Goal: Transaction & Acquisition: Obtain resource

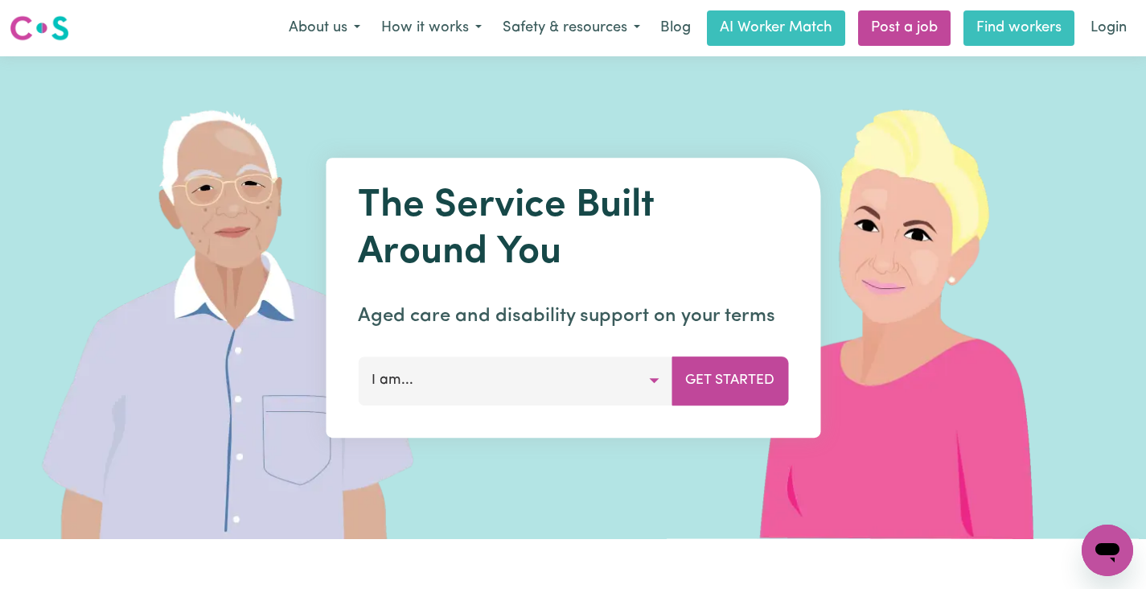
click at [1008, 32] on link "Find workers" at bounding box center [1018, 27] width 111 height 35
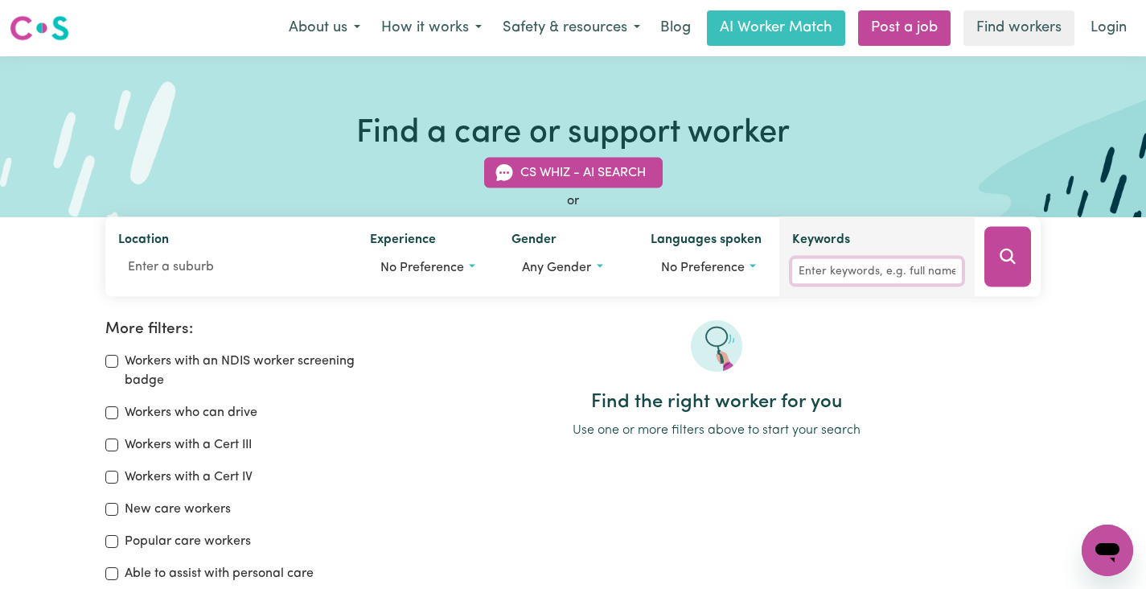
click at [827, 268] on input "Keywords" at bounding box center [877, 271] width 170 height 25
paste input "jack kipkemboi"
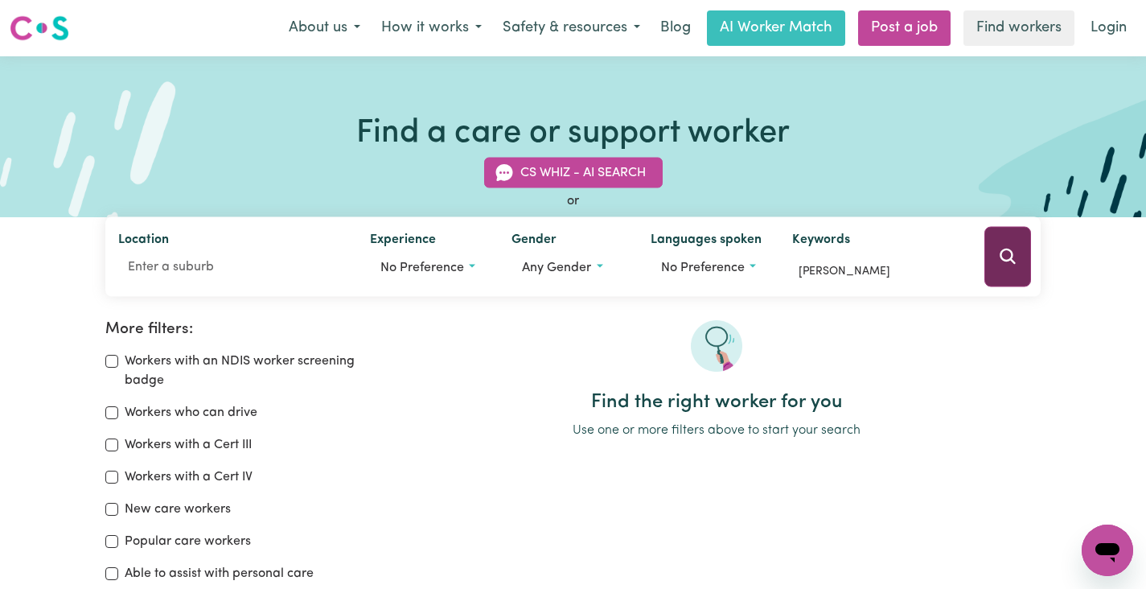
click at [1019, 263] on button "Search" at bounding box center [1007, 257] width 47 height 60
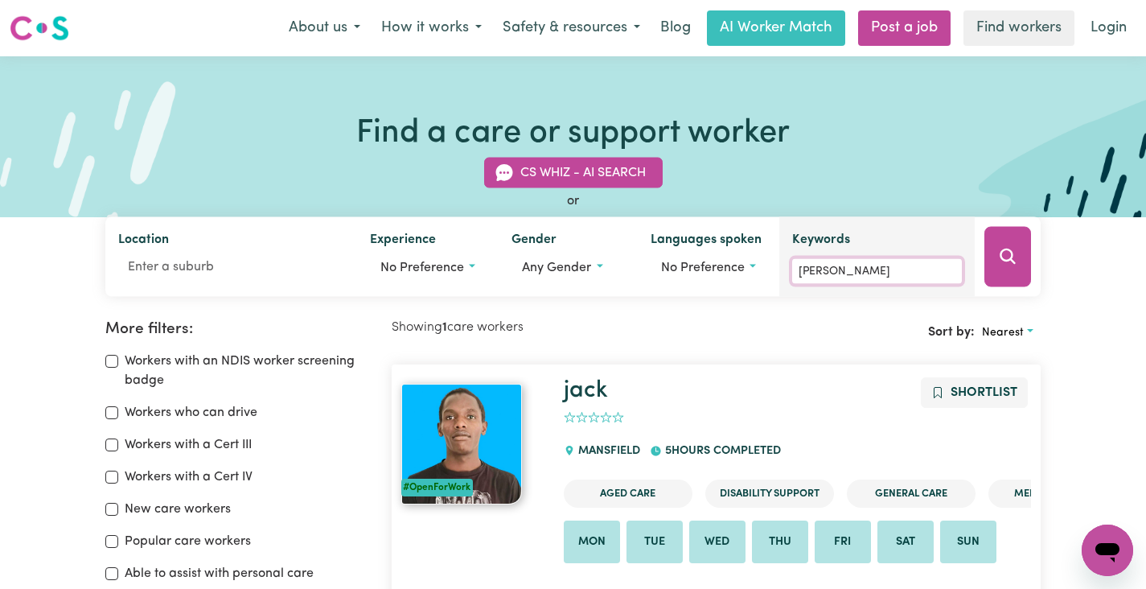
click at [893, 274] on input "jack kipkemboi" at bounding box center [877, 271] width 170 height 25
paste input "Shagun Shagun"
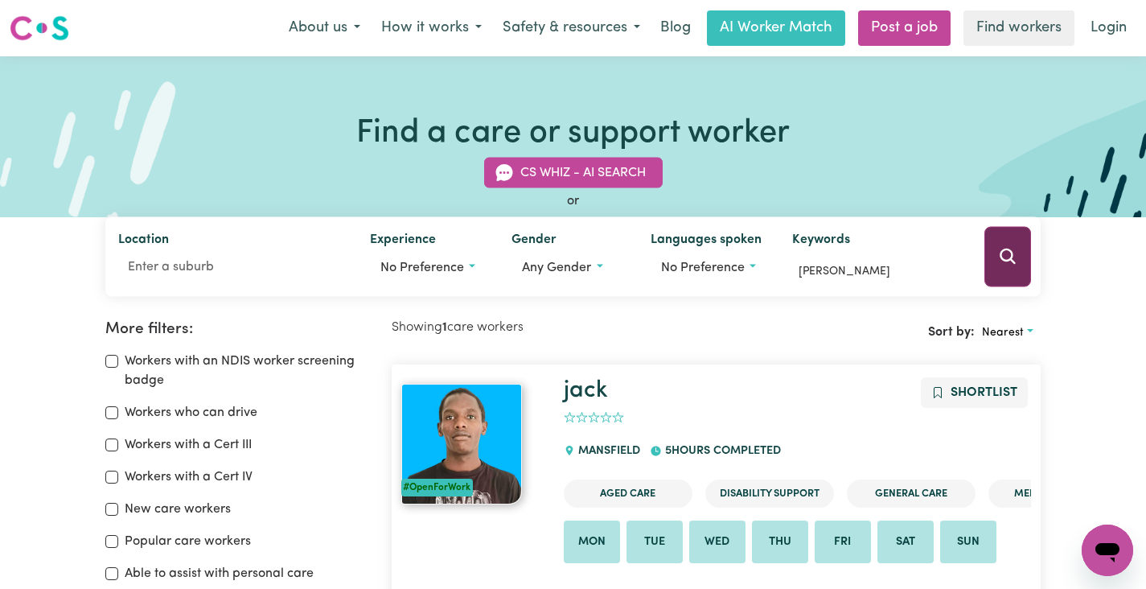
click at [1005, 252] on icon "Search" at bounding box center [1007, 256] width 19 height 19
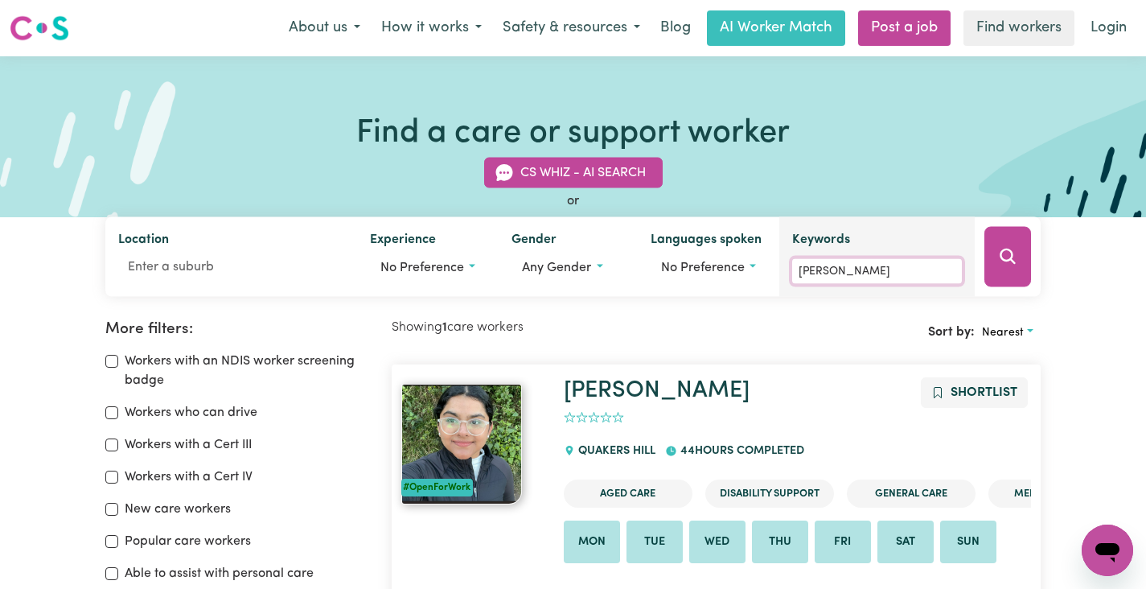
click at [886, 265] on input "Shagun Shagun" at bounding box center [877, 271] width 170 height 25
paste input "Phung Ha"
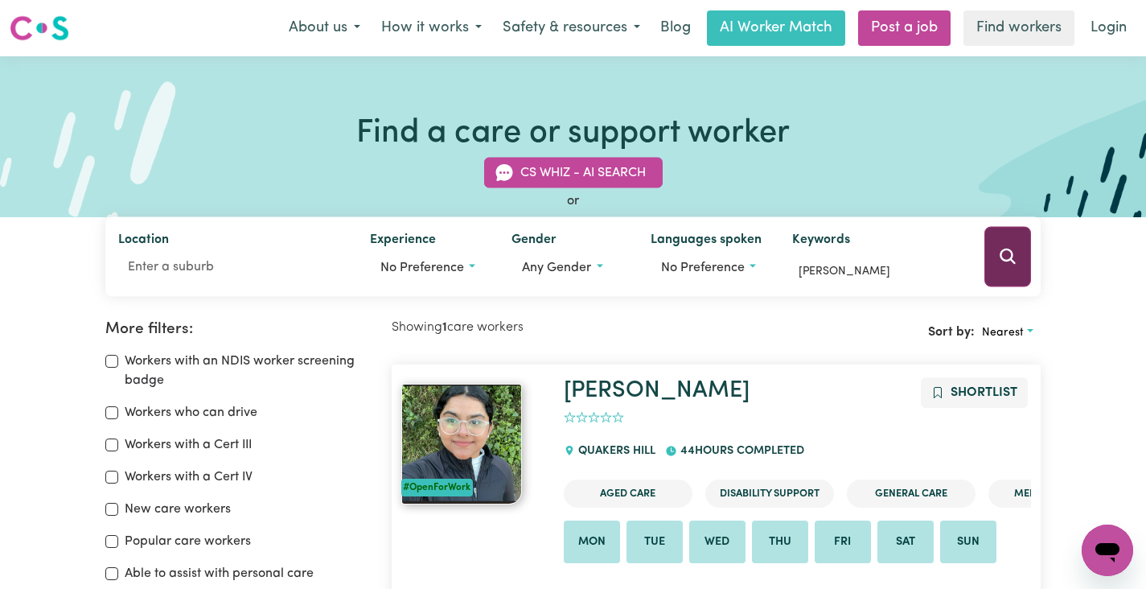
click at [1016, 250] on icon "Search" at bounding box center [1007, 256] width 19 height 19
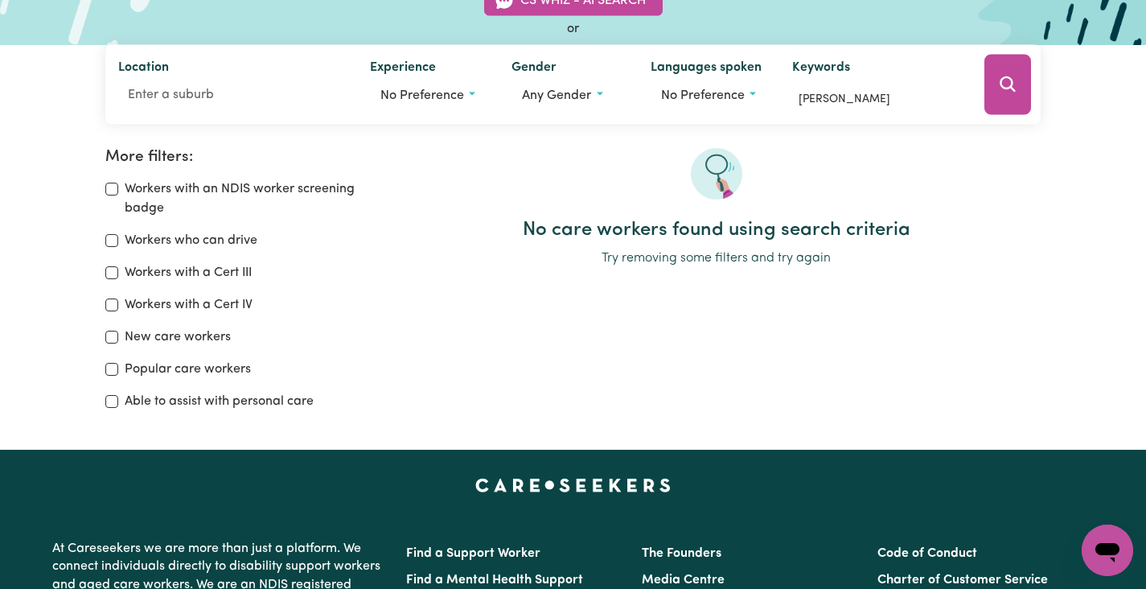
scroll to position [170, 0]
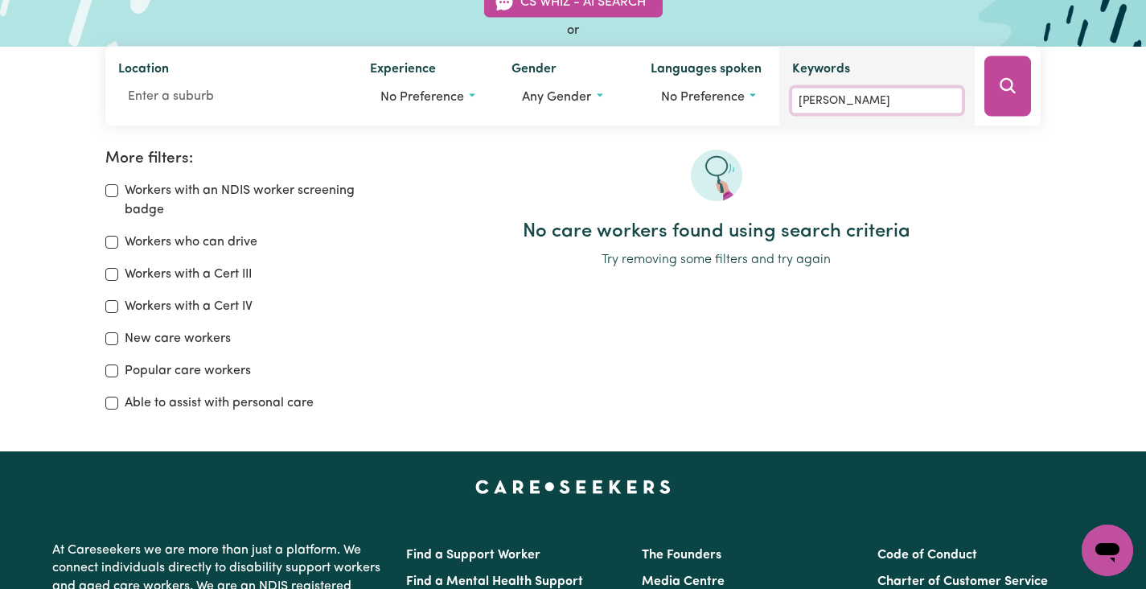
click at [850, 99] on input "Phung Ha" at bounding box center [877, 100] width 170 height 25
drag, startPoint x: 853, startPoint y: 96, endPoint x: 831, endPoint y: 99, distance: 21.8
click at [831, 99] on input "Phung Ha" at bounding box center [877, 100] width 170 height 25
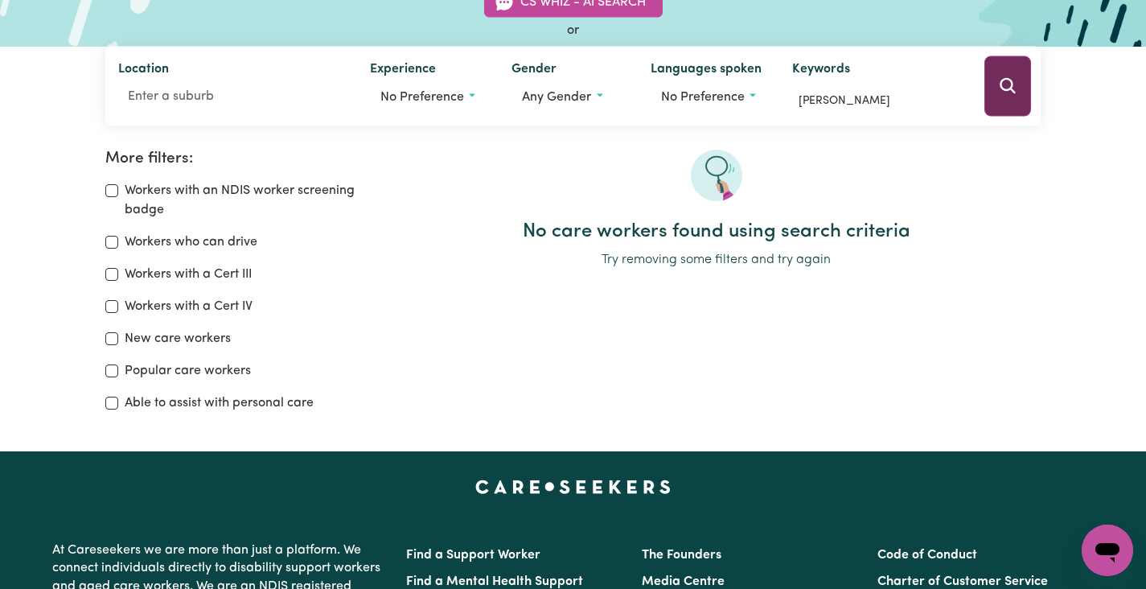
click at [1011, 94] on icon "Search" at bounding box center [1007, 85] width 19 height 19
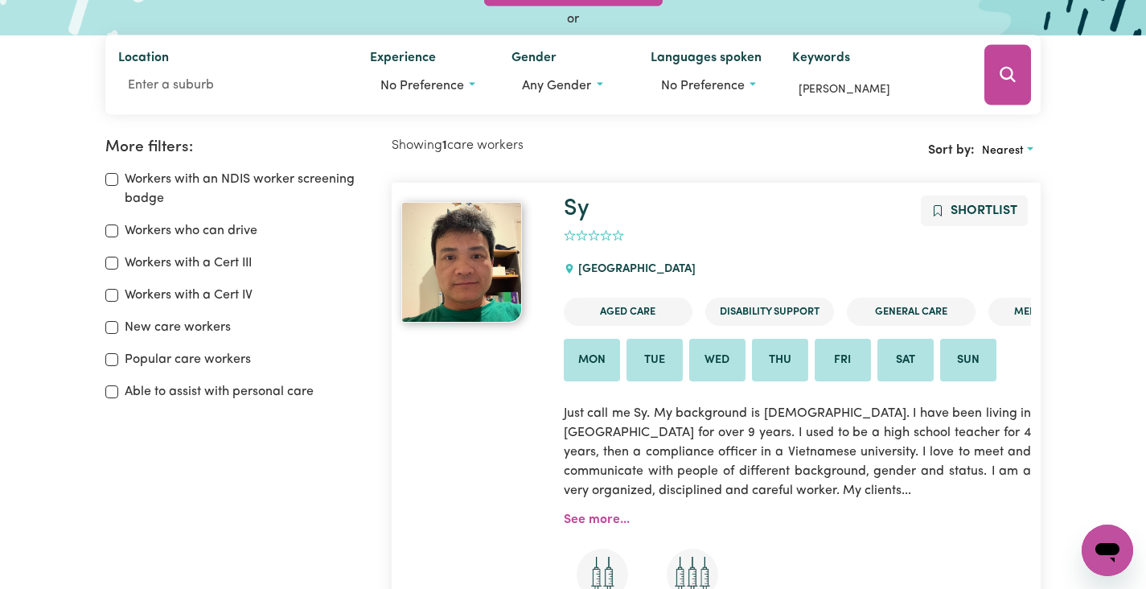
scroll to position [151, 0]
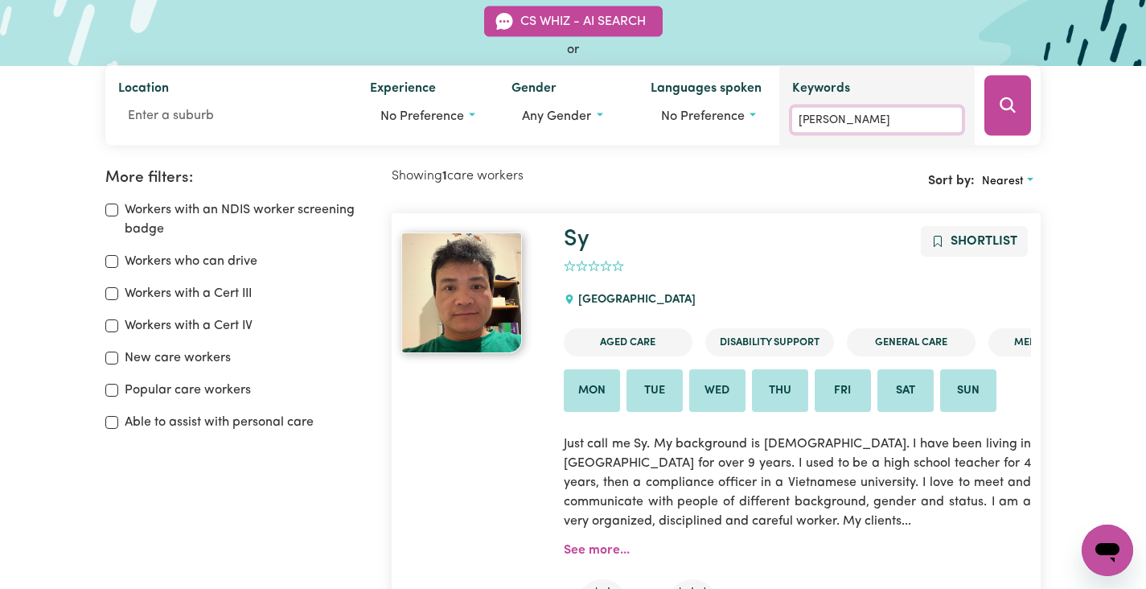
click at [832, 119] on input "Phung" at bounding box center [877, 120] width 170 height 25
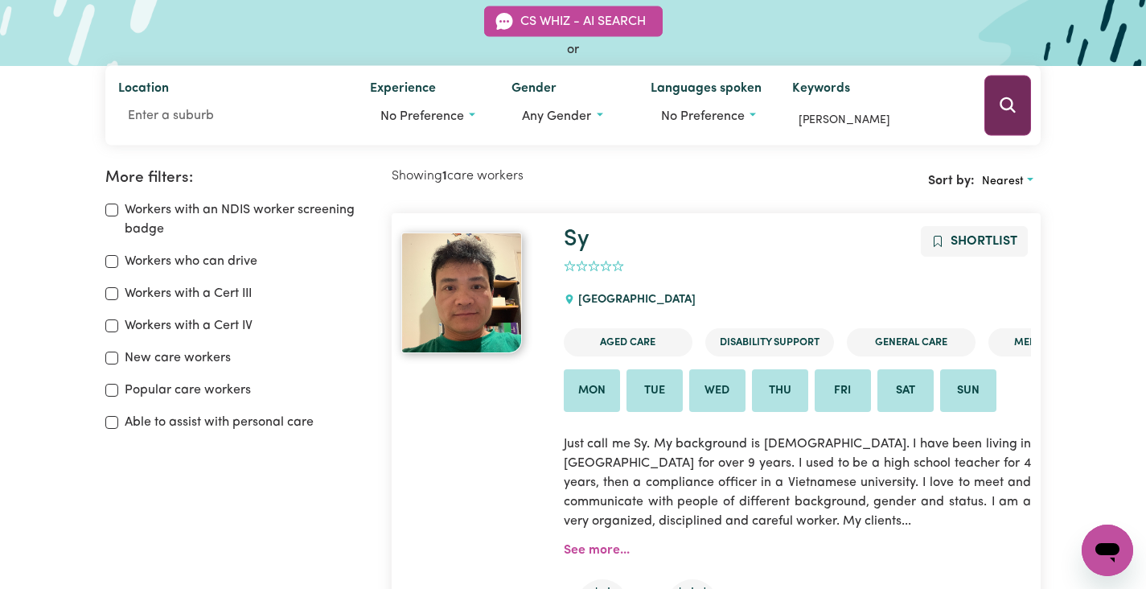
click at [988, 105] on button "Search" at bounding box center [1007, 106] width 47 height 60
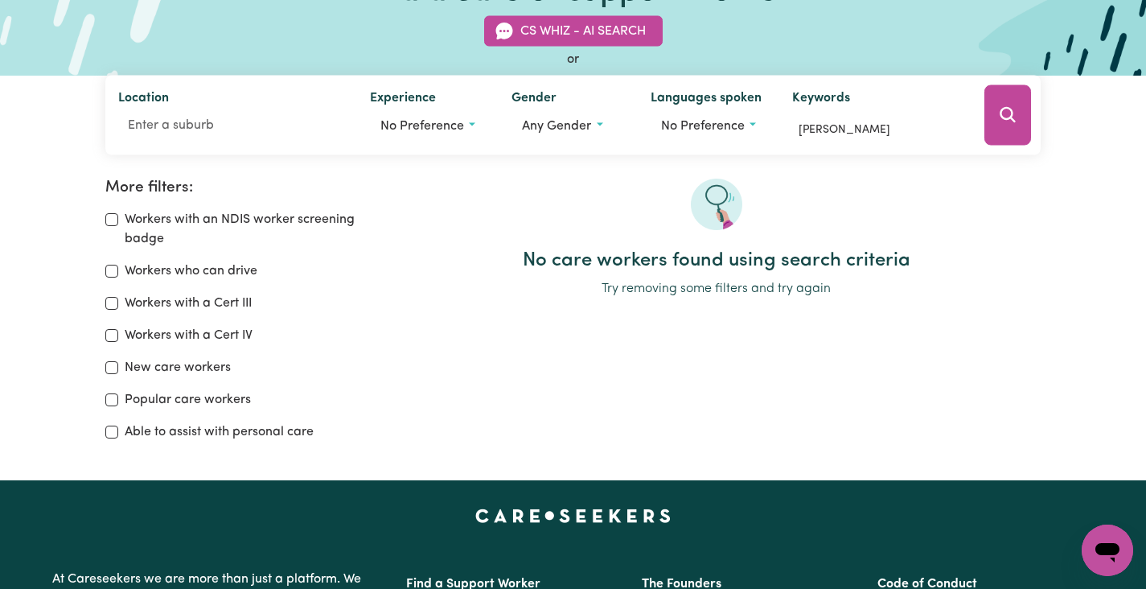
scroll to position [65, 0]
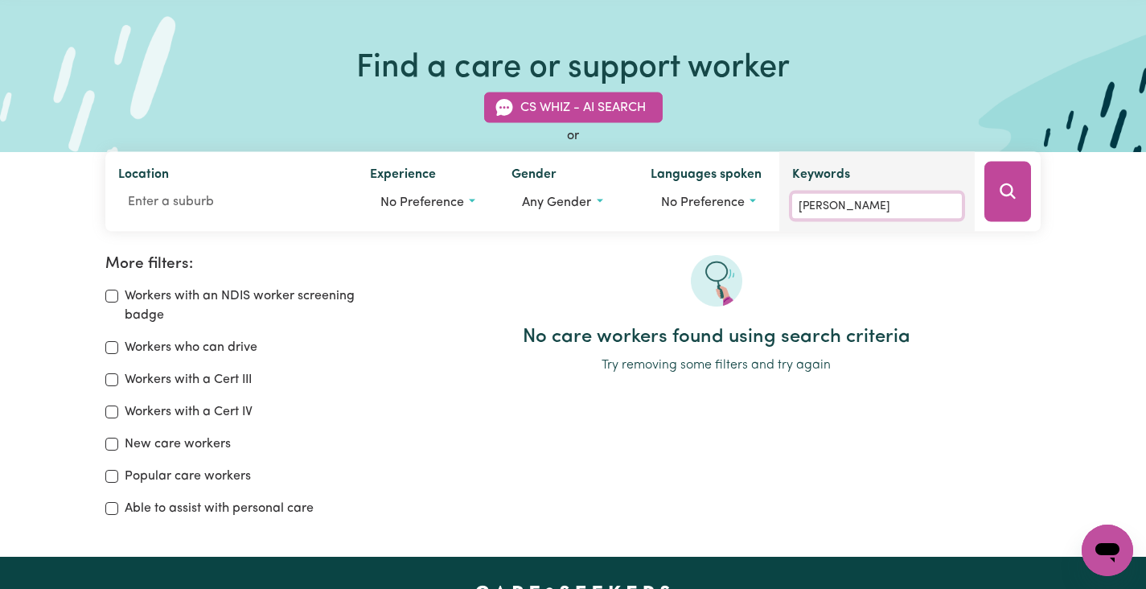
click at [853, 196] on input "Phung" at bounding box center [877, 206] width 170 height 25
click at [855, 207] on input "Phung" at bounding box center [877, 206] width 170 height 25
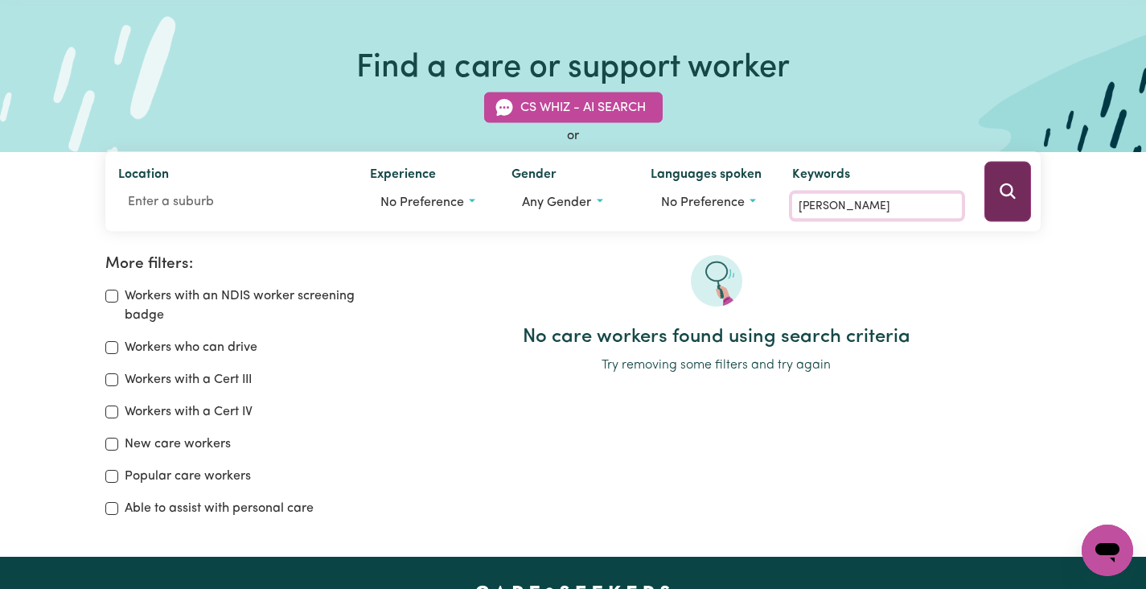
paste input "Domenica Calarco"
click at [1019, 187] on button "Search" at bounding box center [1007, 192] width 47 height 60
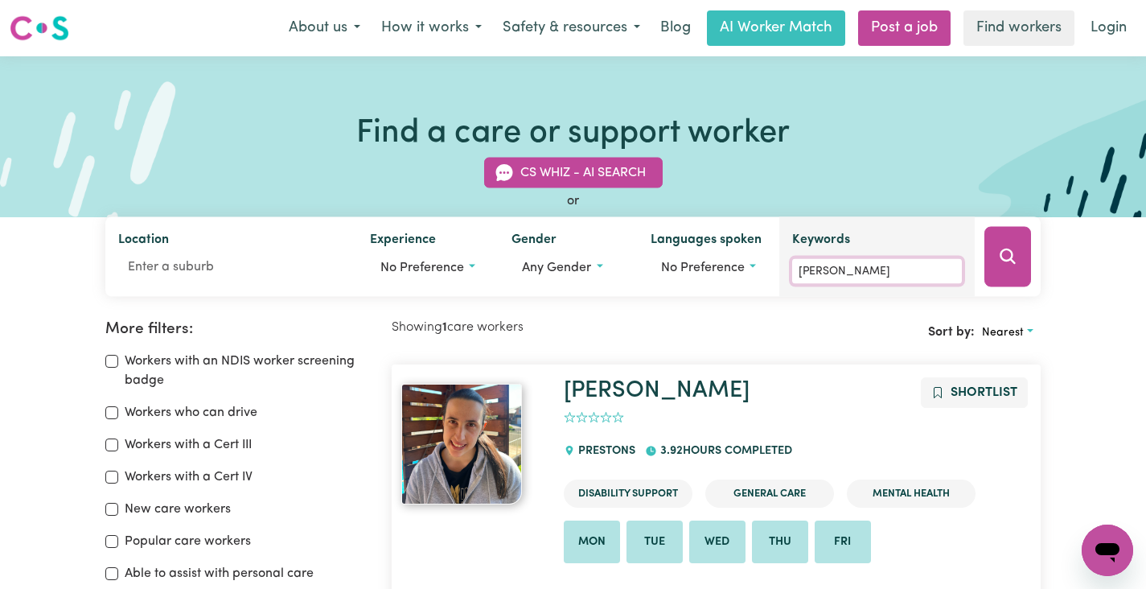
click at [912, 265] on input "Domenica Calarco" at bounding box center [877, 271] width 170 height 25
drag, startPoint x: 852, startPoint y: 275, endPoint x: 802, endPoint y: 252, distance: 55.4
click at [779, 266] on div "Location Experience No preference Gender Any gender Languages spoken No prefere…" at bounding box center [573, 257] width 936 height 80
paste input "Shayleah Parker-Katipa"
type input "Shayleah Parker-Katipa"
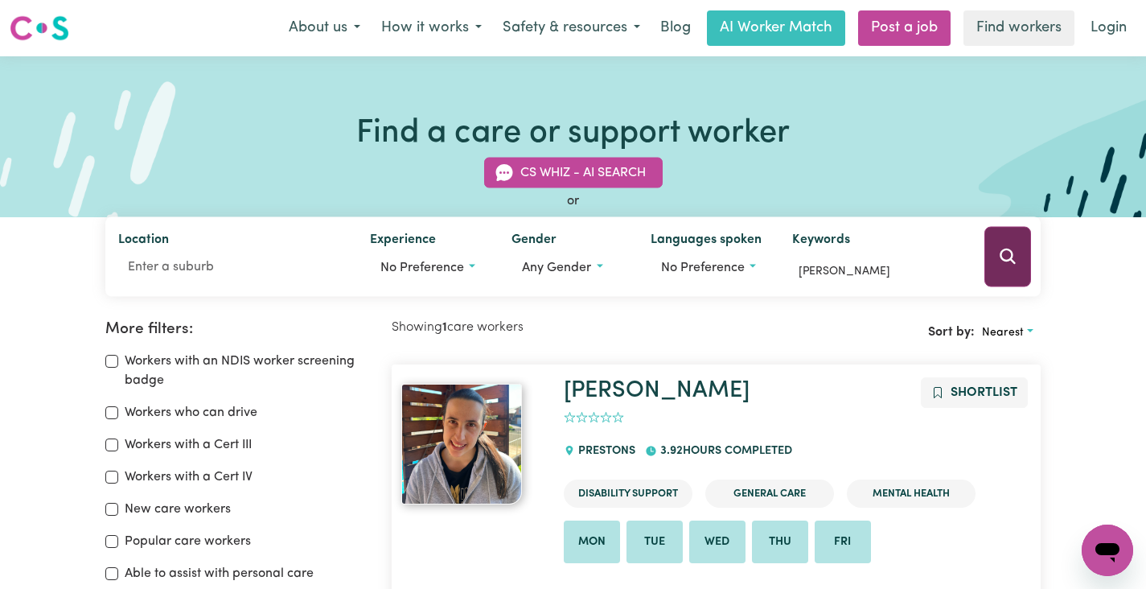
click at [1011, 252] on icon "Search" at bounding box center [1007, 255] width 15 height 15
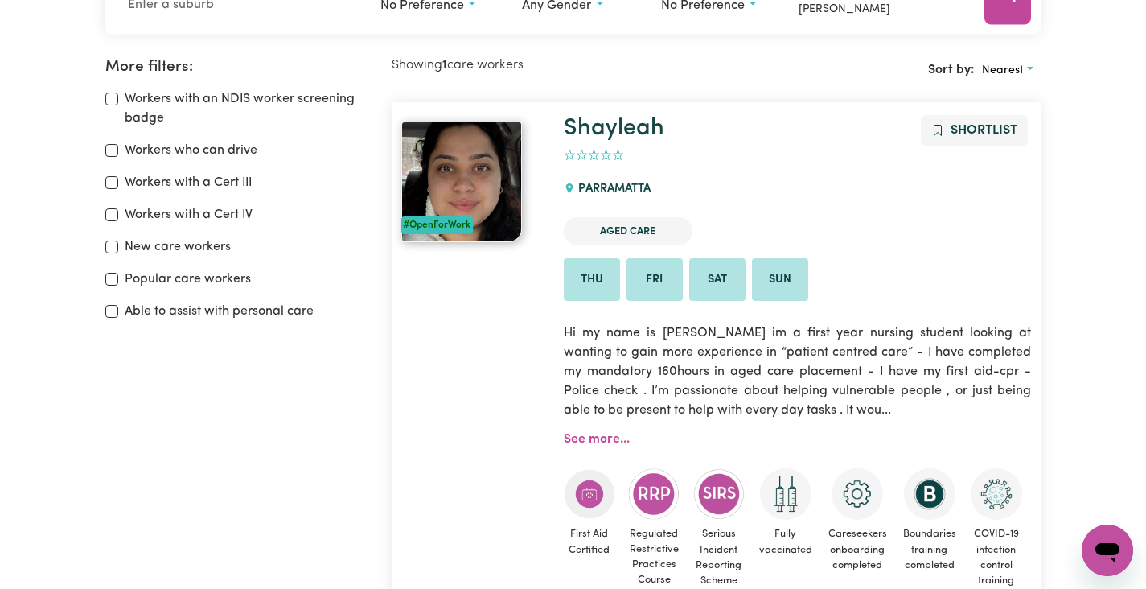
scroll to position [269, 0]
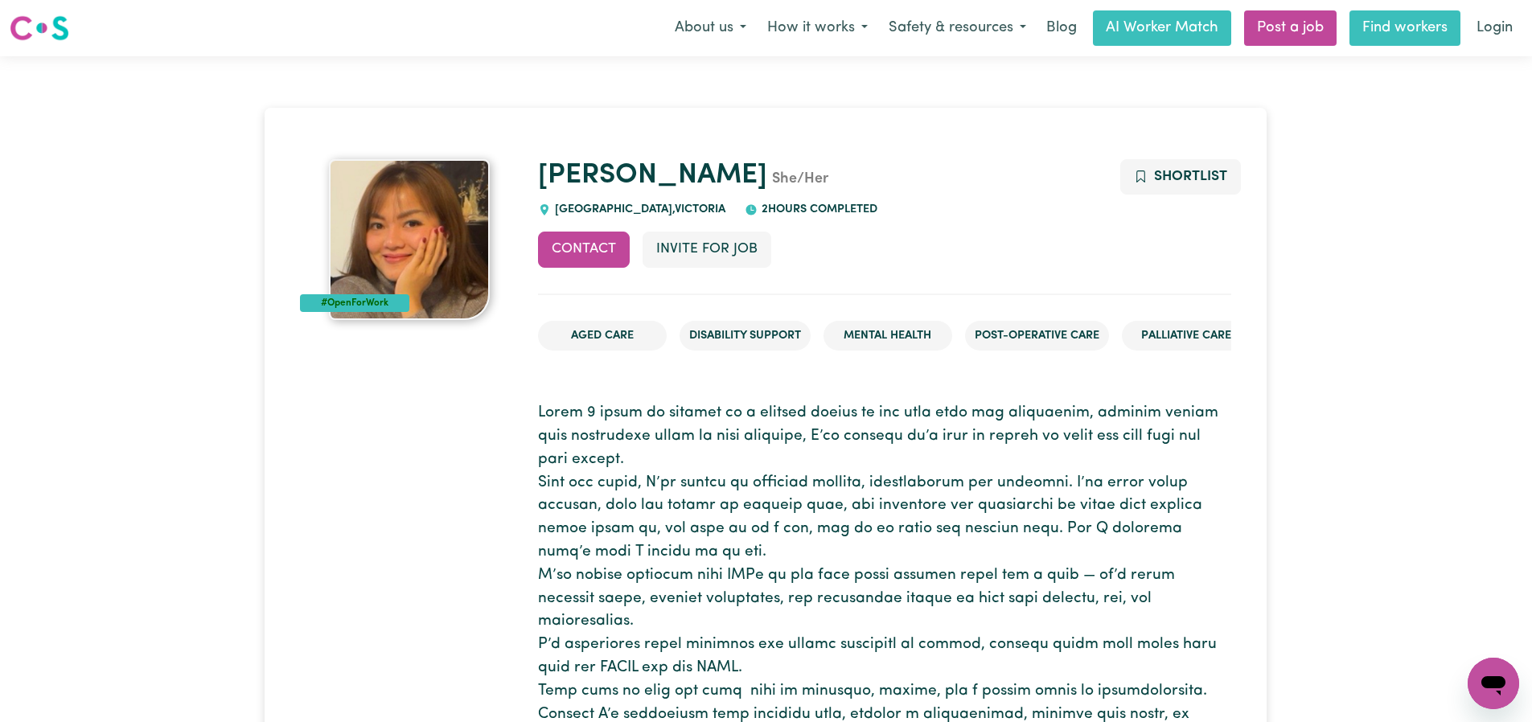
click at [1376, 31] on link "Find workers" at bounding box center [1404, 27] width 111 height 35
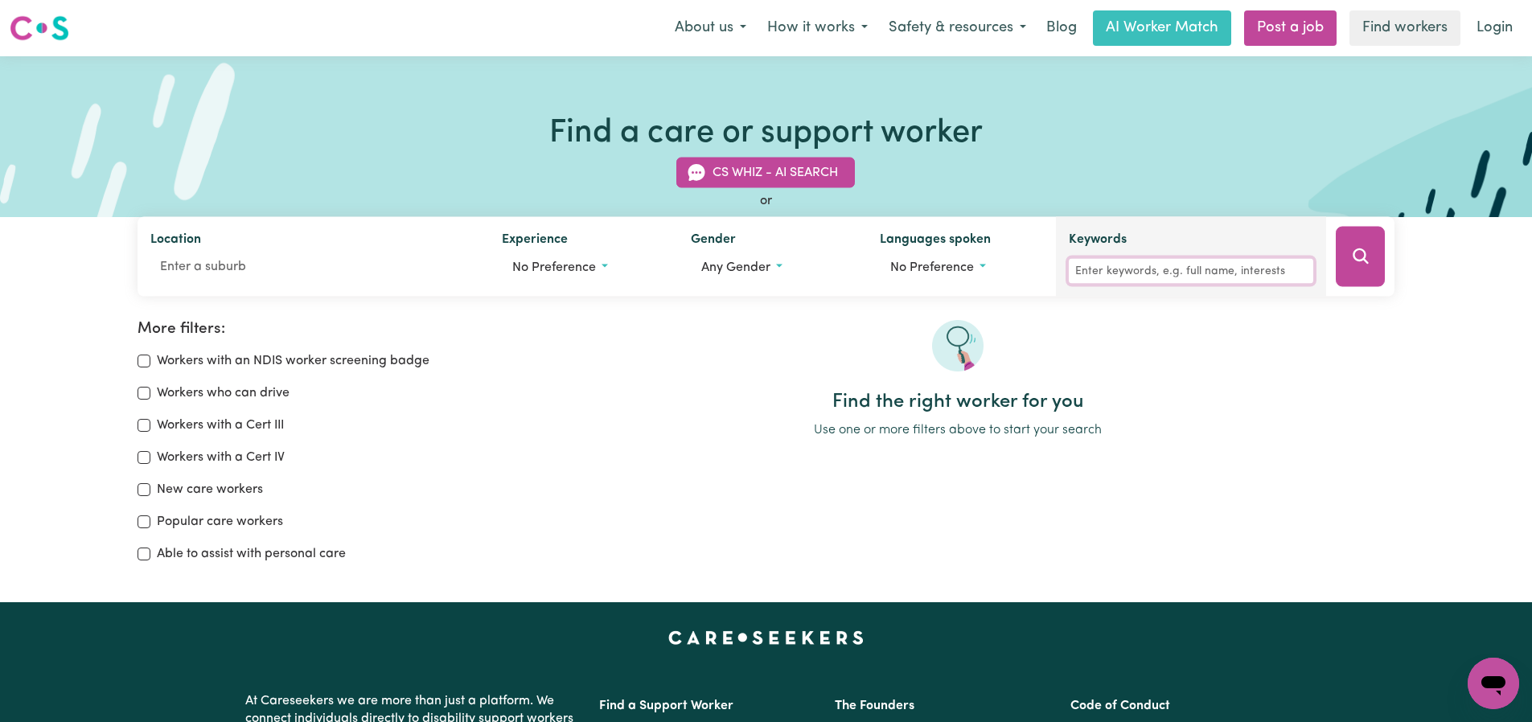
click at [1132, 267] on input "Keywords" at bounding box center [1191, 271] width 244 height 25
paste input "Minh Y Phan"
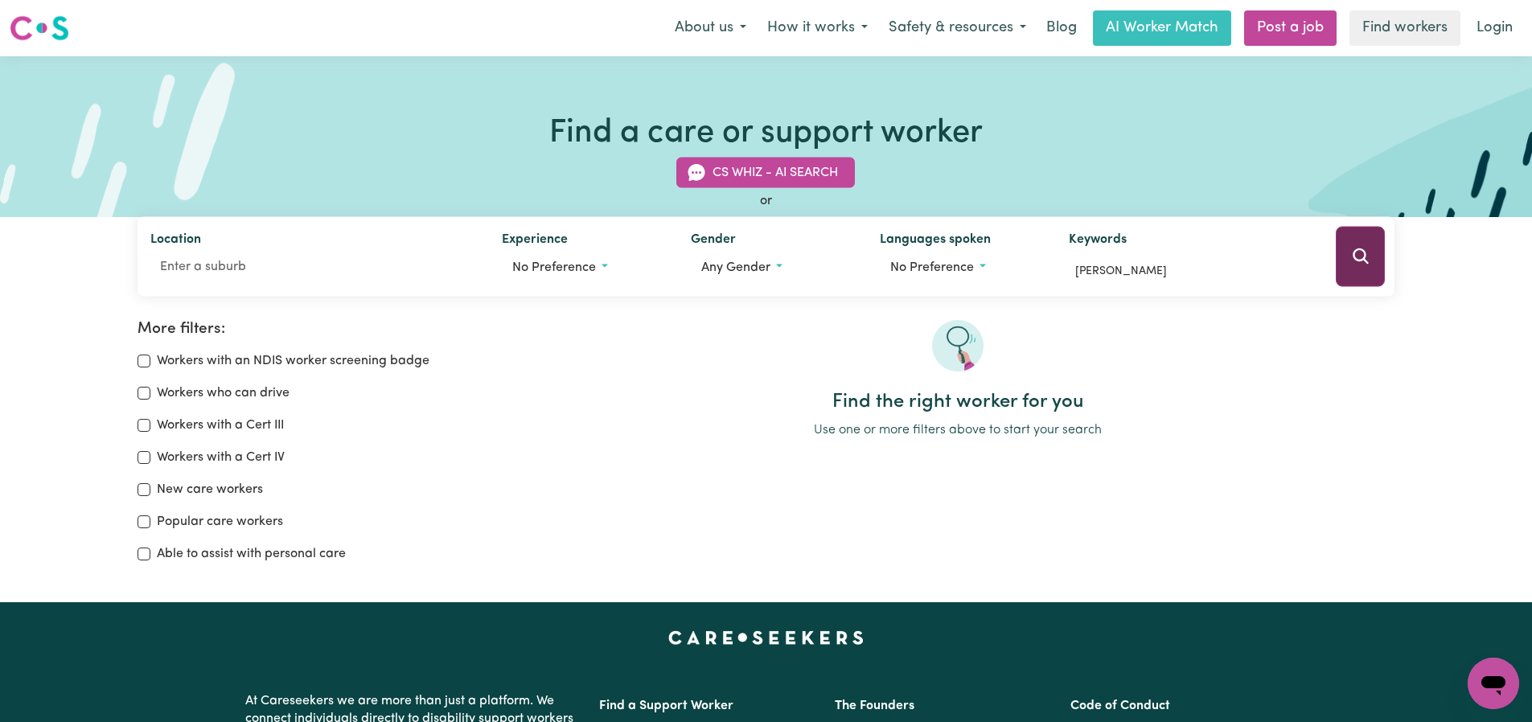
click at [1364, 249] on icon "Search" at bounding box center [1360, 256] width 19 height 19
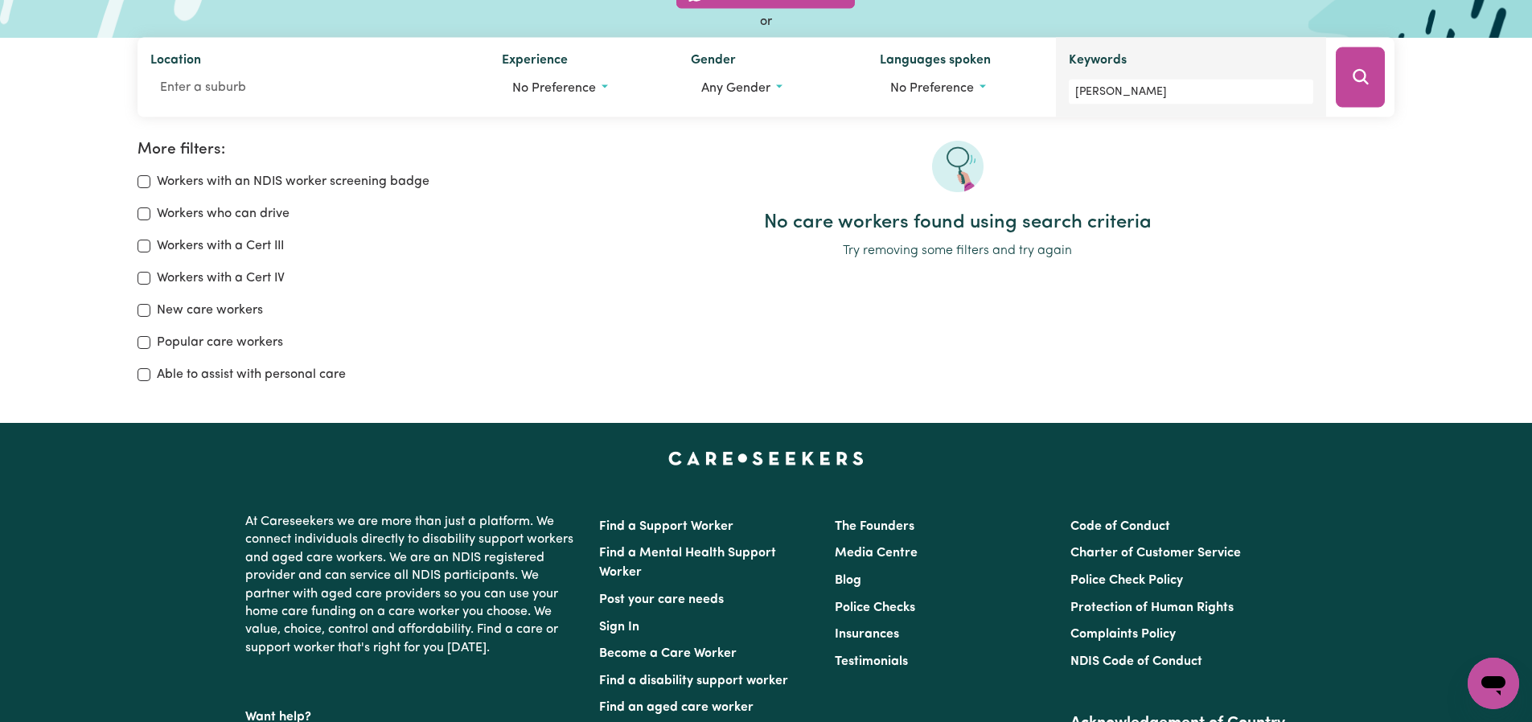
scroll to position [170, 0]
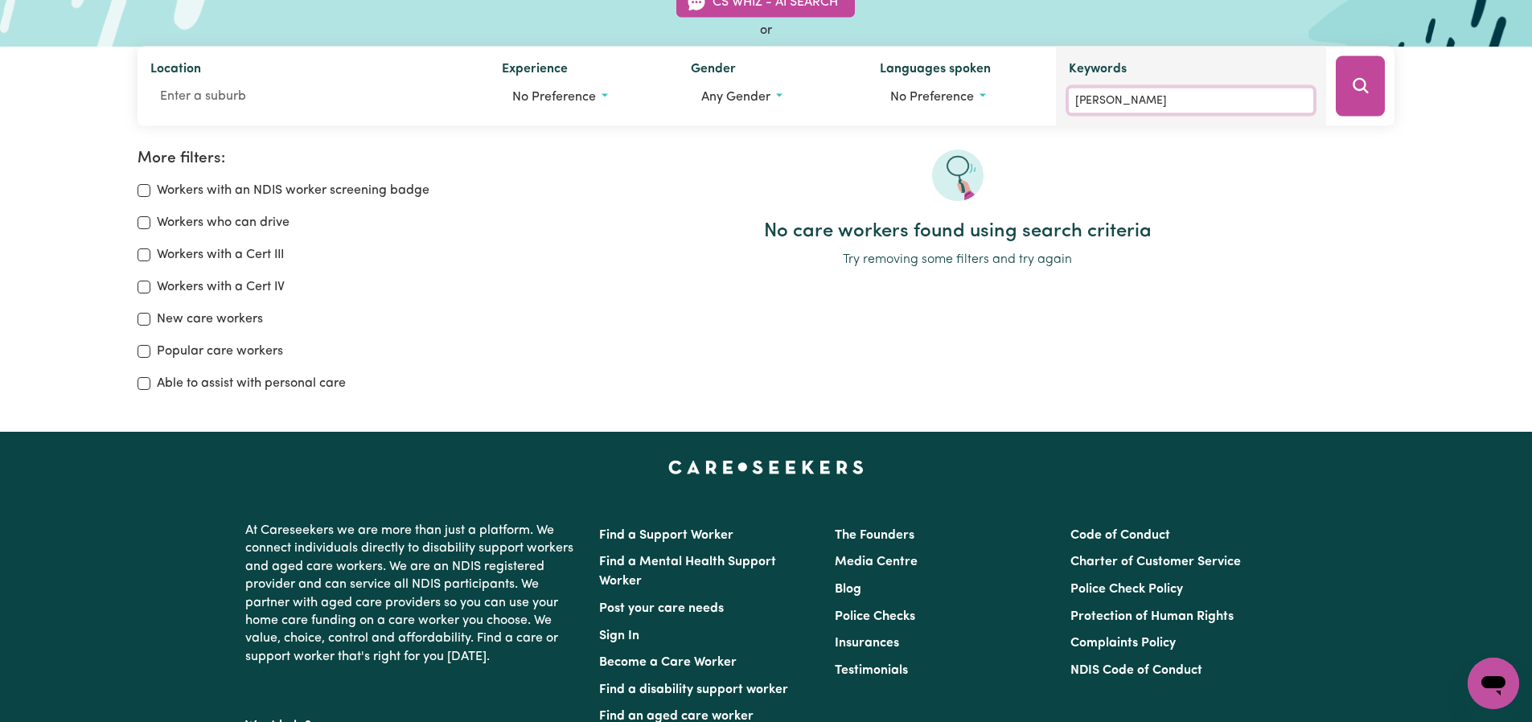
drag, startPoint x: 1144, startPoint y: 101, endPoint x: 1101, endPoint y: 101, distance: 42.6
click at [1101, 101] on input "Minh Y Phan" at bounding box center [1191, 100] width 244 height 25
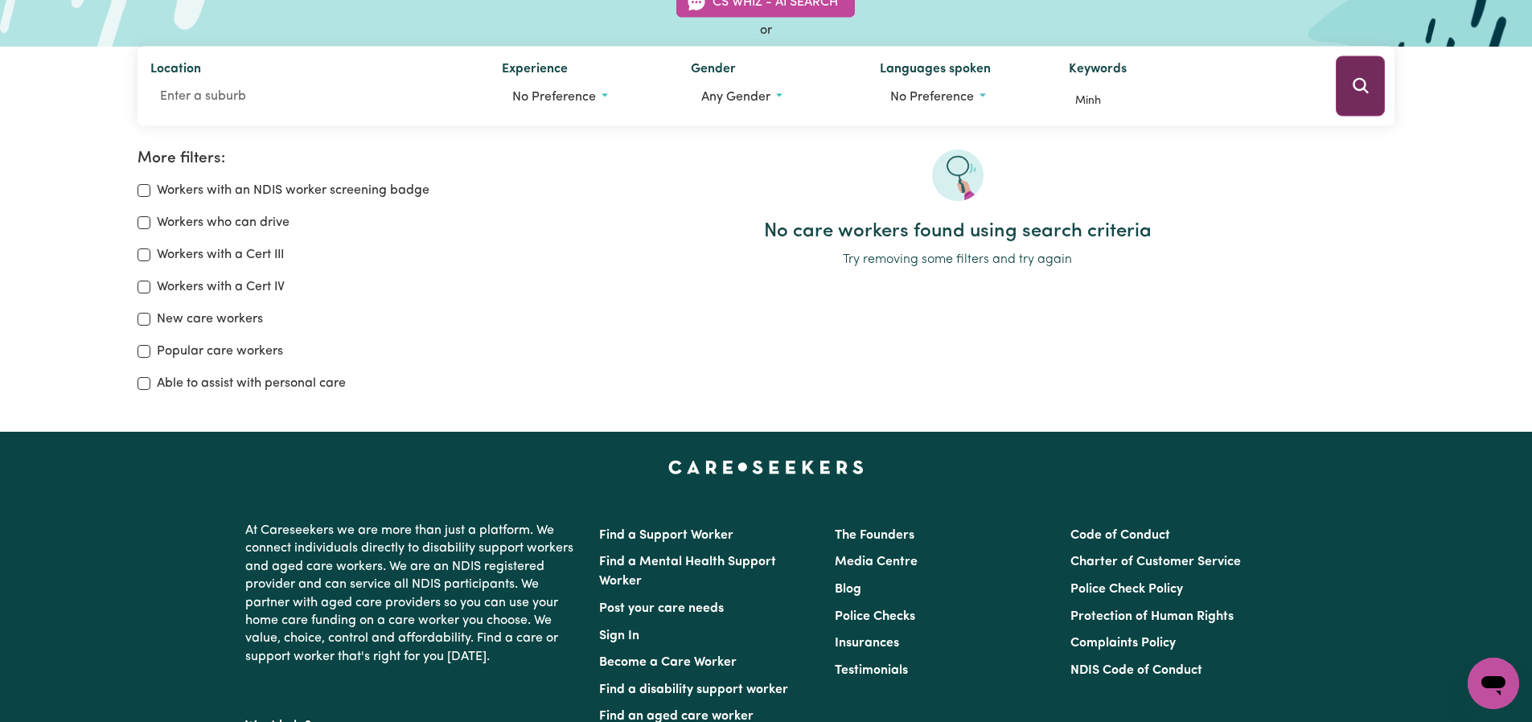
click at [1343, 82] on button "Search" at bounding box center [1359, 86] width 49 height 60
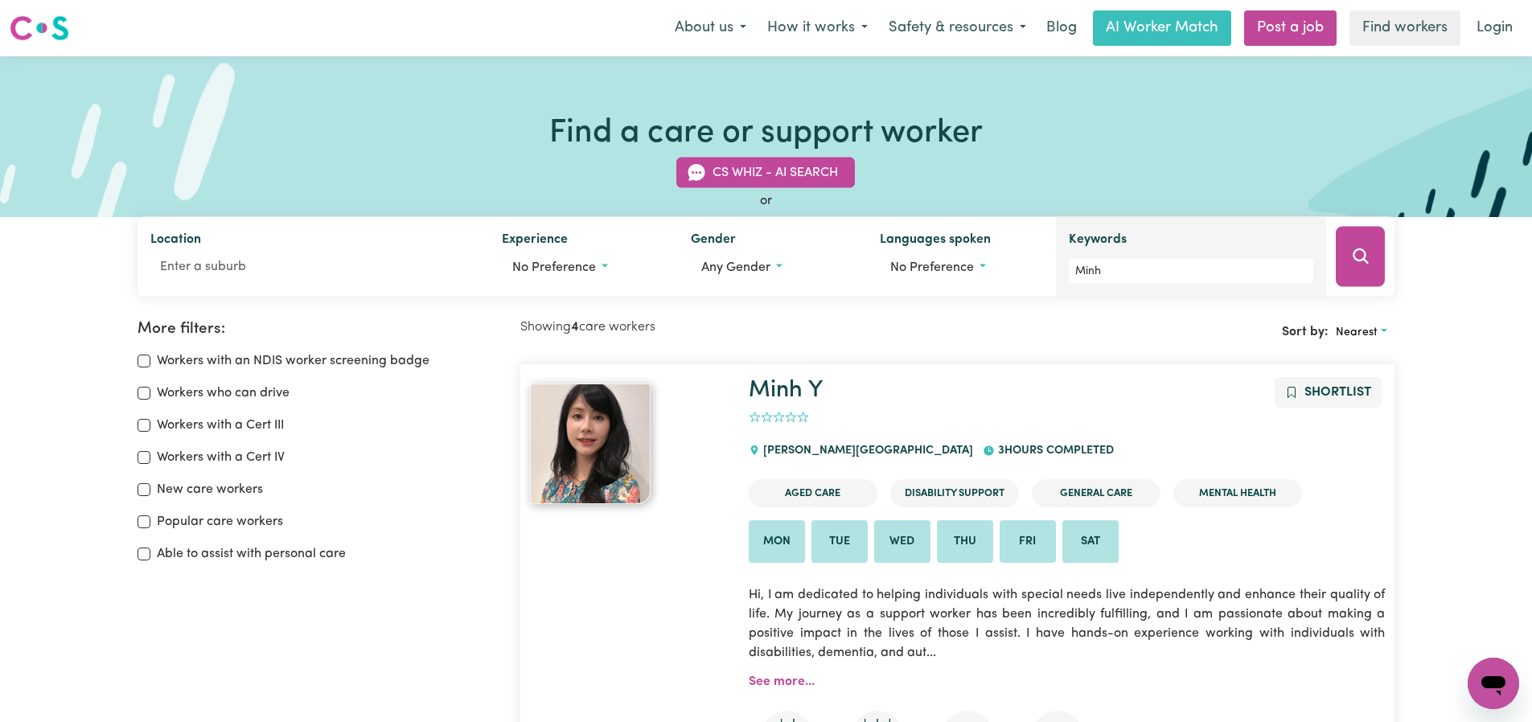
click at [1140, 256] on div "Keywords Minh" at bounding box center [1191, 257] width 244 height 54
click at [1143, 277] on input "Minh" at bounding box center [1191, 271] width 244 height 25
paste input "aria Calarco"
type input "Maria Calarco"
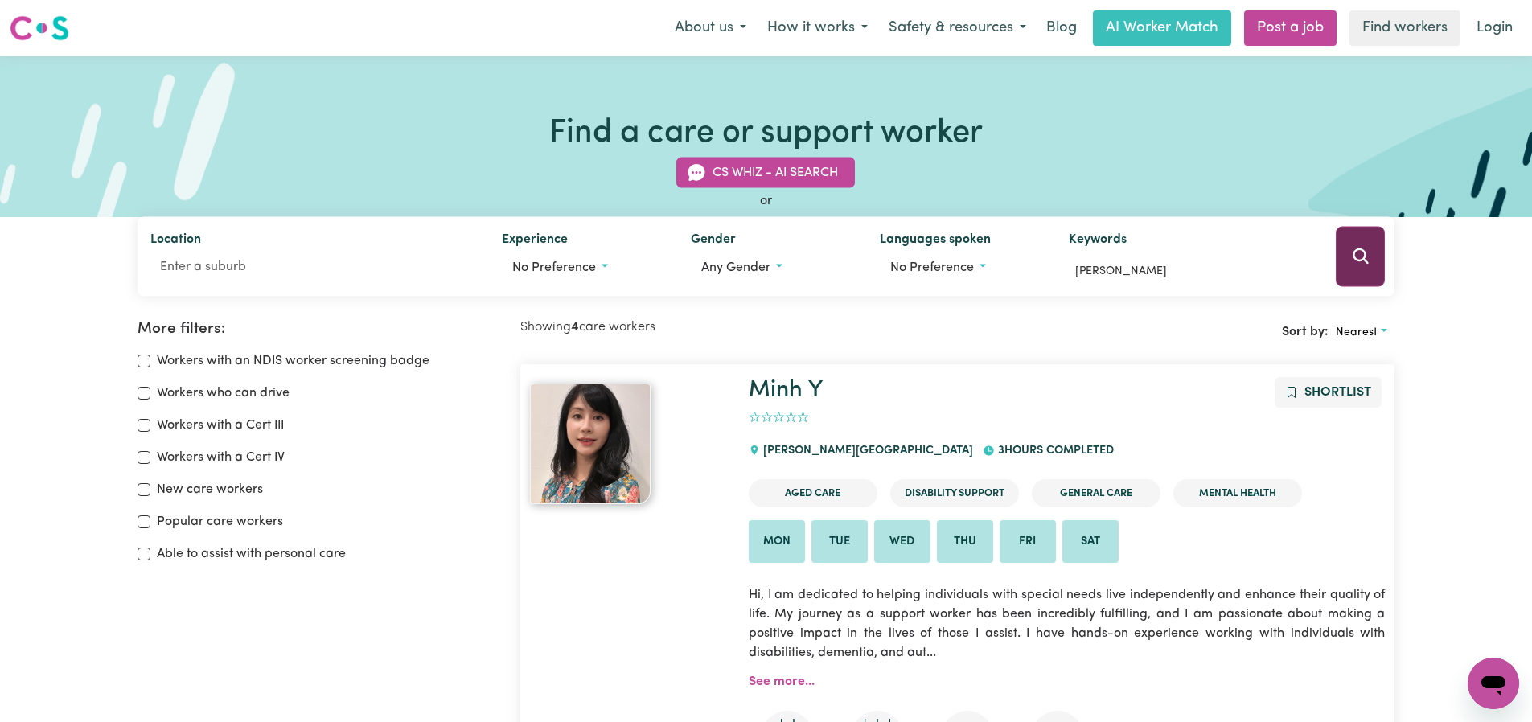
click at [1360, 260] on icon "Search" at bounding box center [1359, 255] width 15 height 15
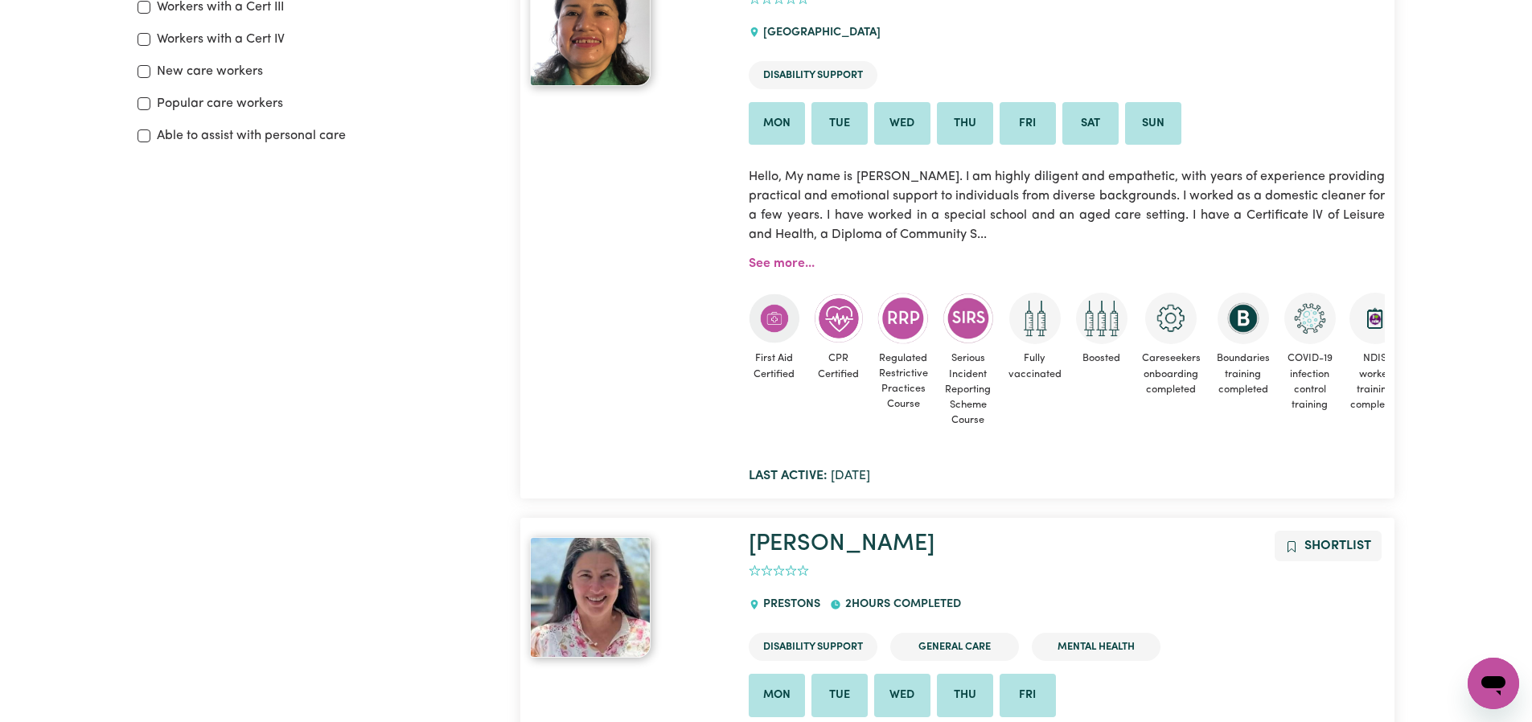
scroll to position [396, 0]
